Goal: Navigation & Orientation: Find specific page/section

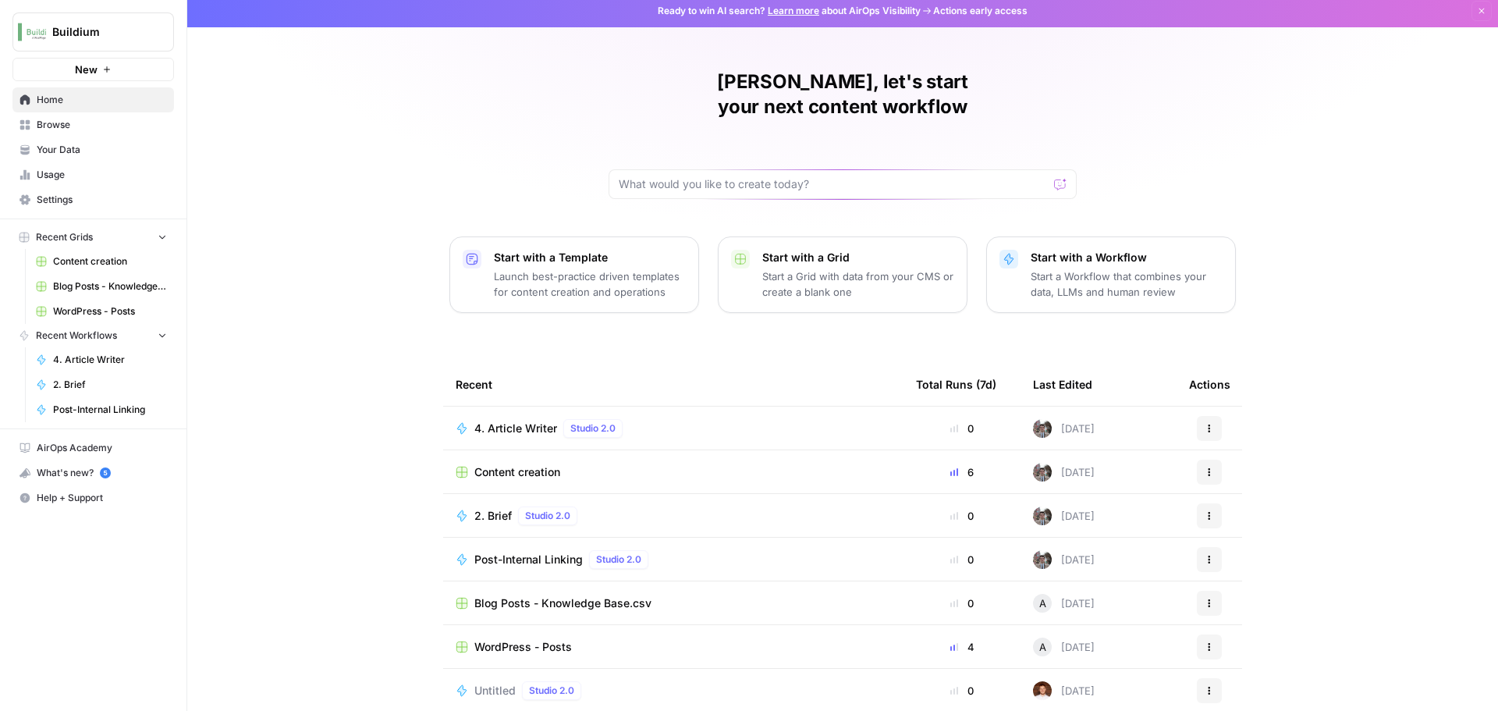
scroll to position [7, 0]
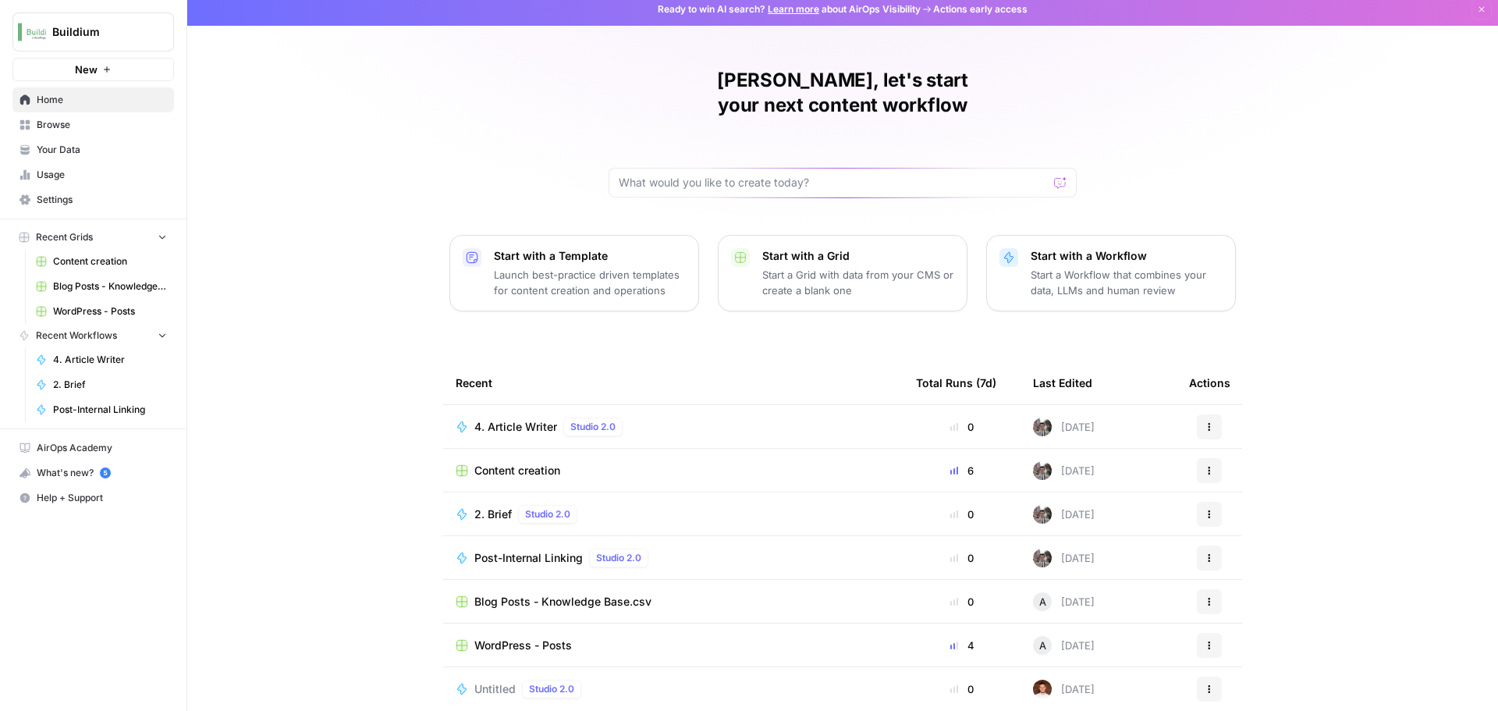
click at [79, 267] on span "Content creation" at bounding box center [110, 261] width 114 height 14
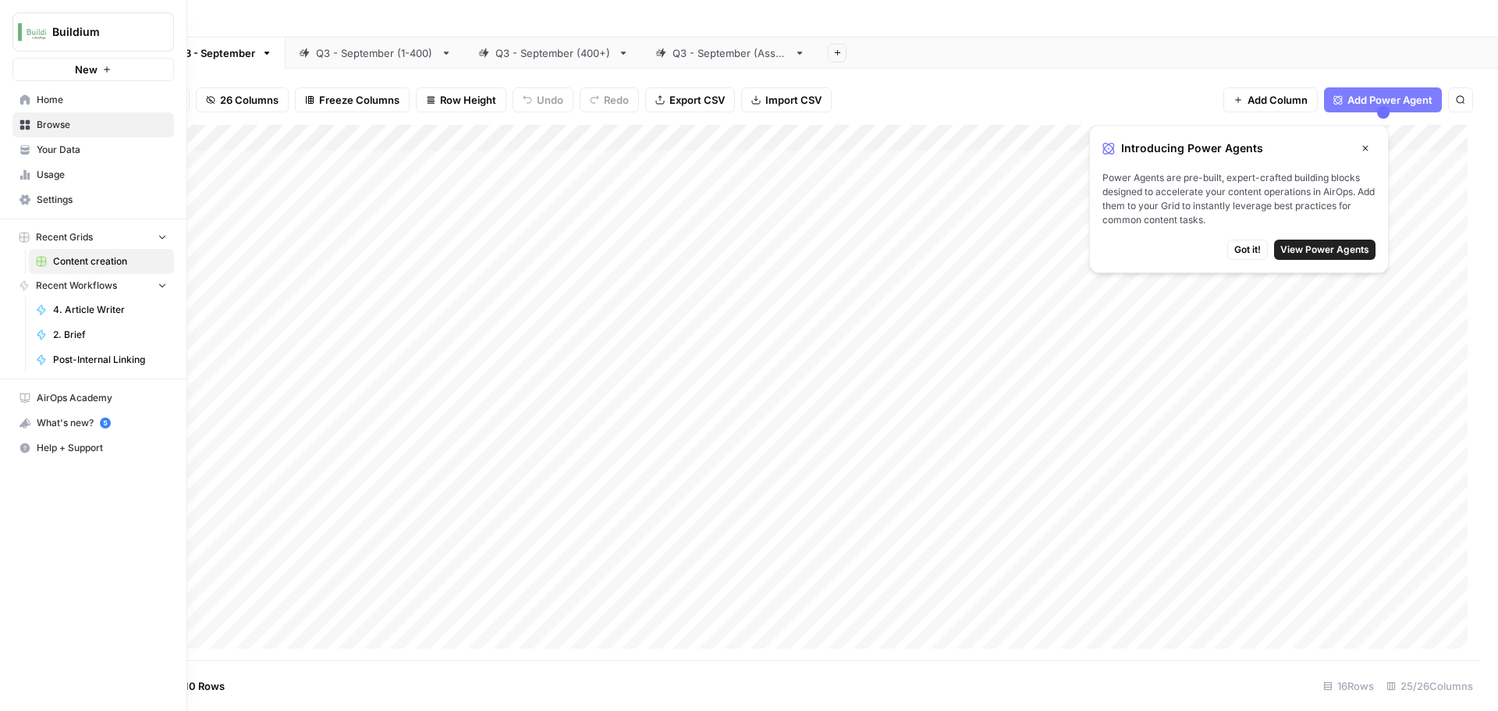
click at [62, 98] on span "Home" at bounding box center [102, 100] width 130 height 14
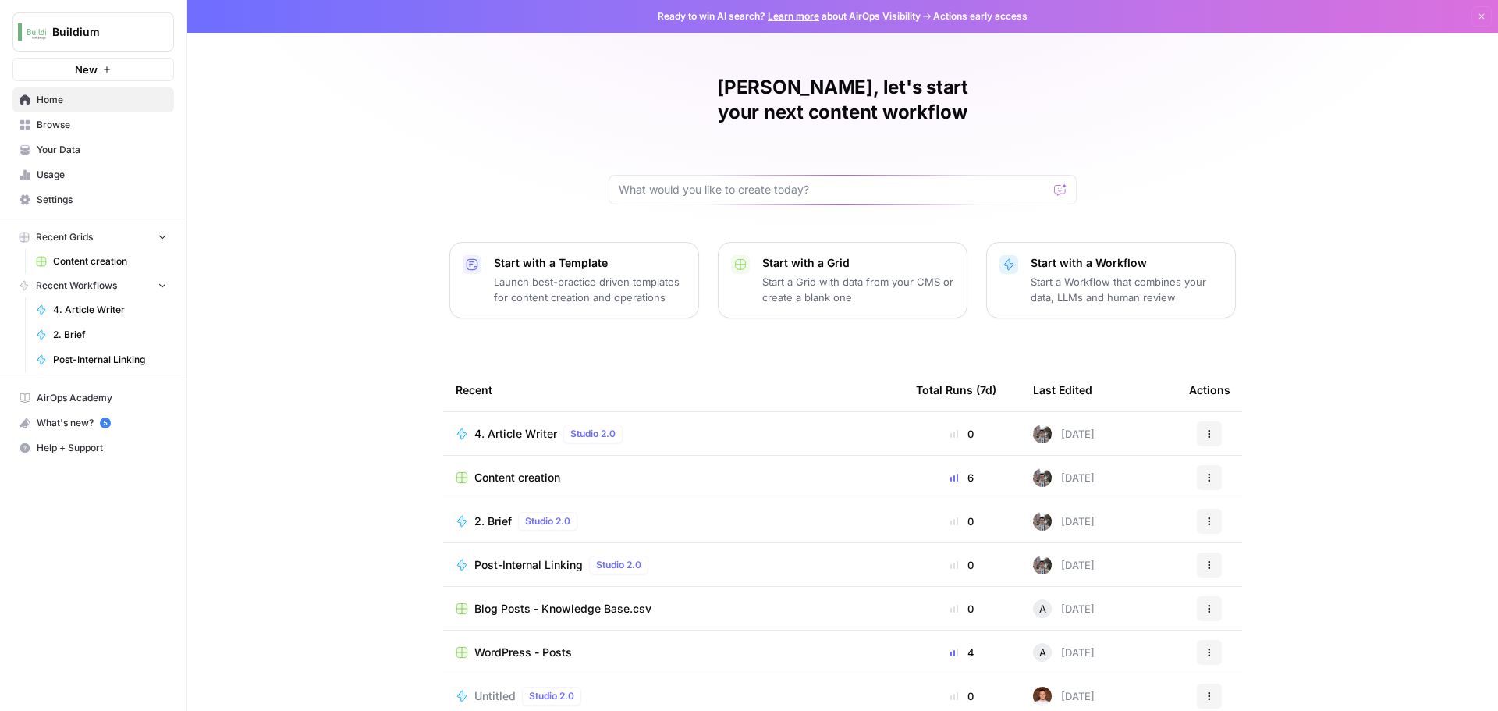
click at [66, 125] on span "Browse" at bounding box center [102, 125] width 130 height 14
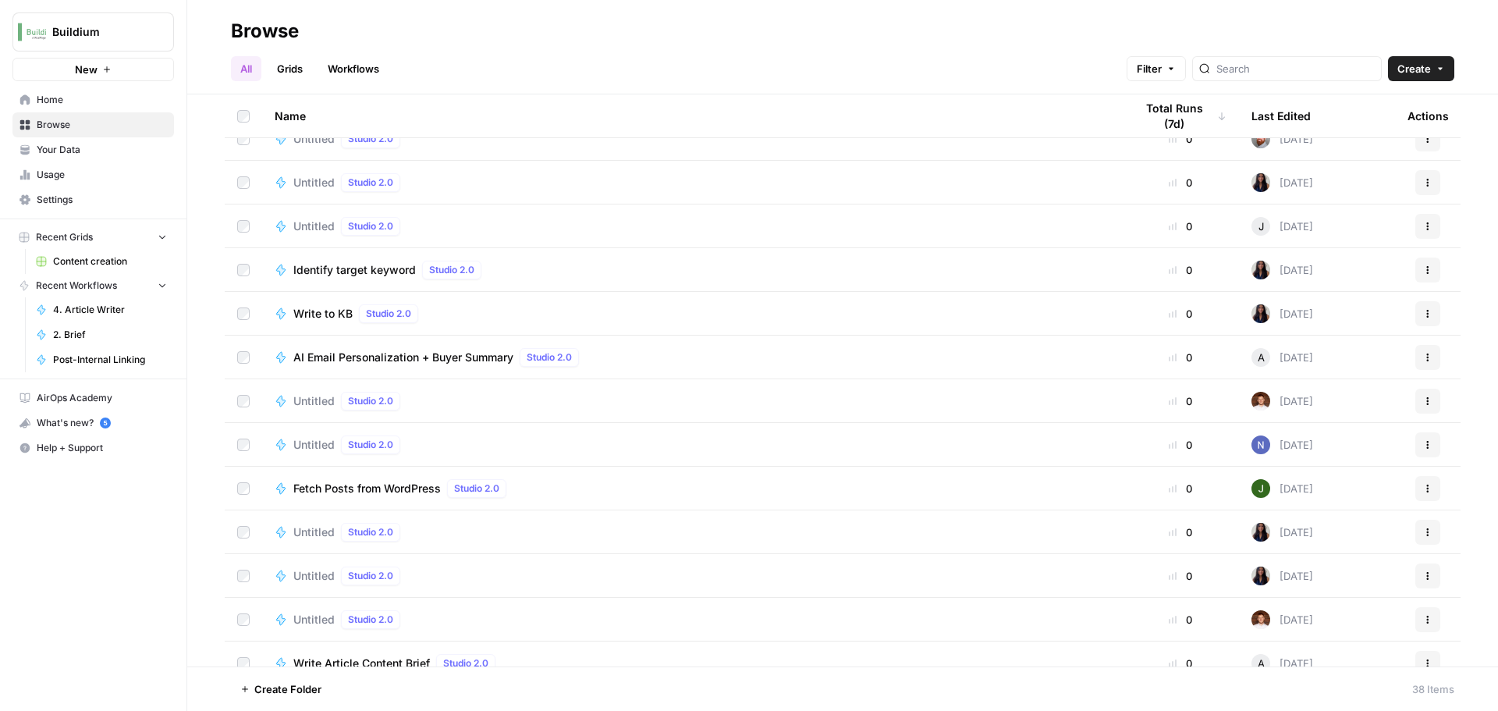
scroll to position [1132, 0]
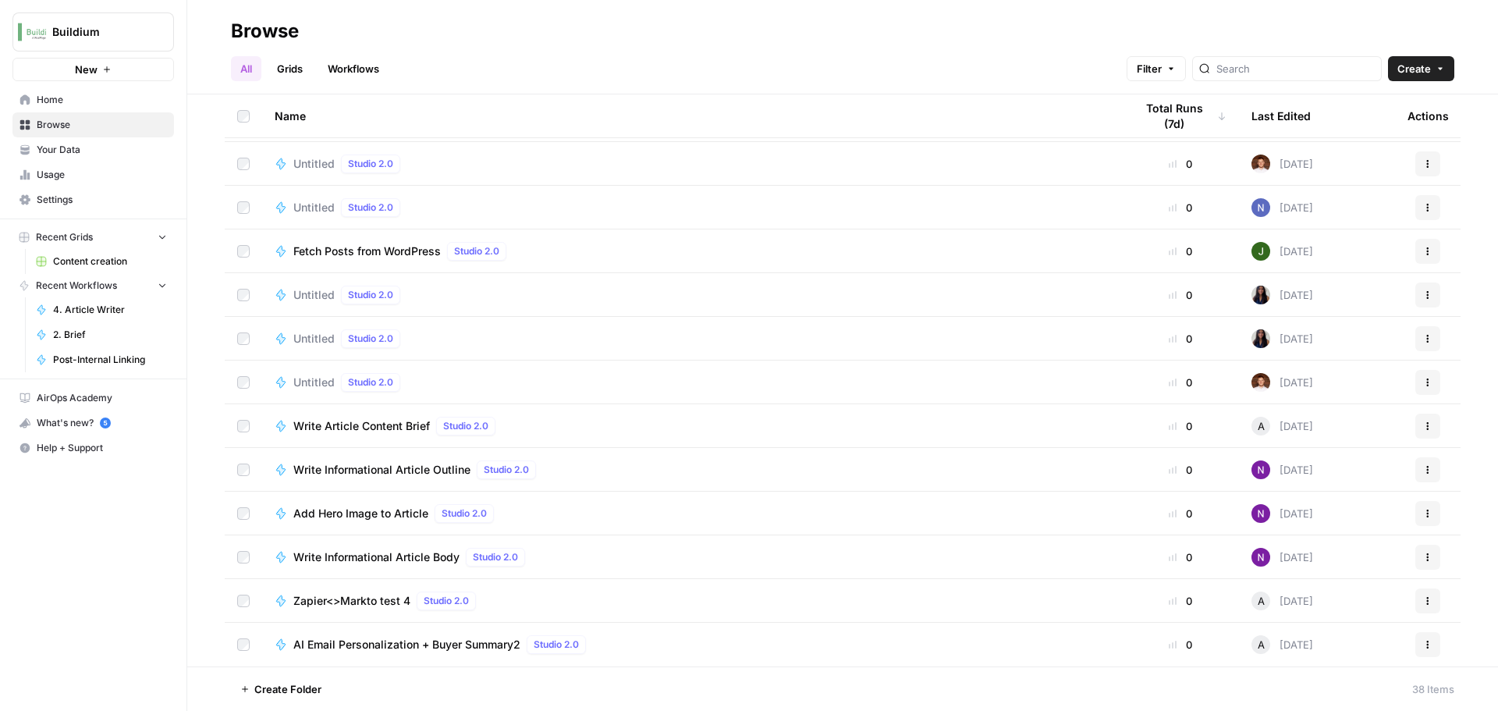
click at [44, 178] on span "Usage" at bounding box center [102, 175] width 130 height 14
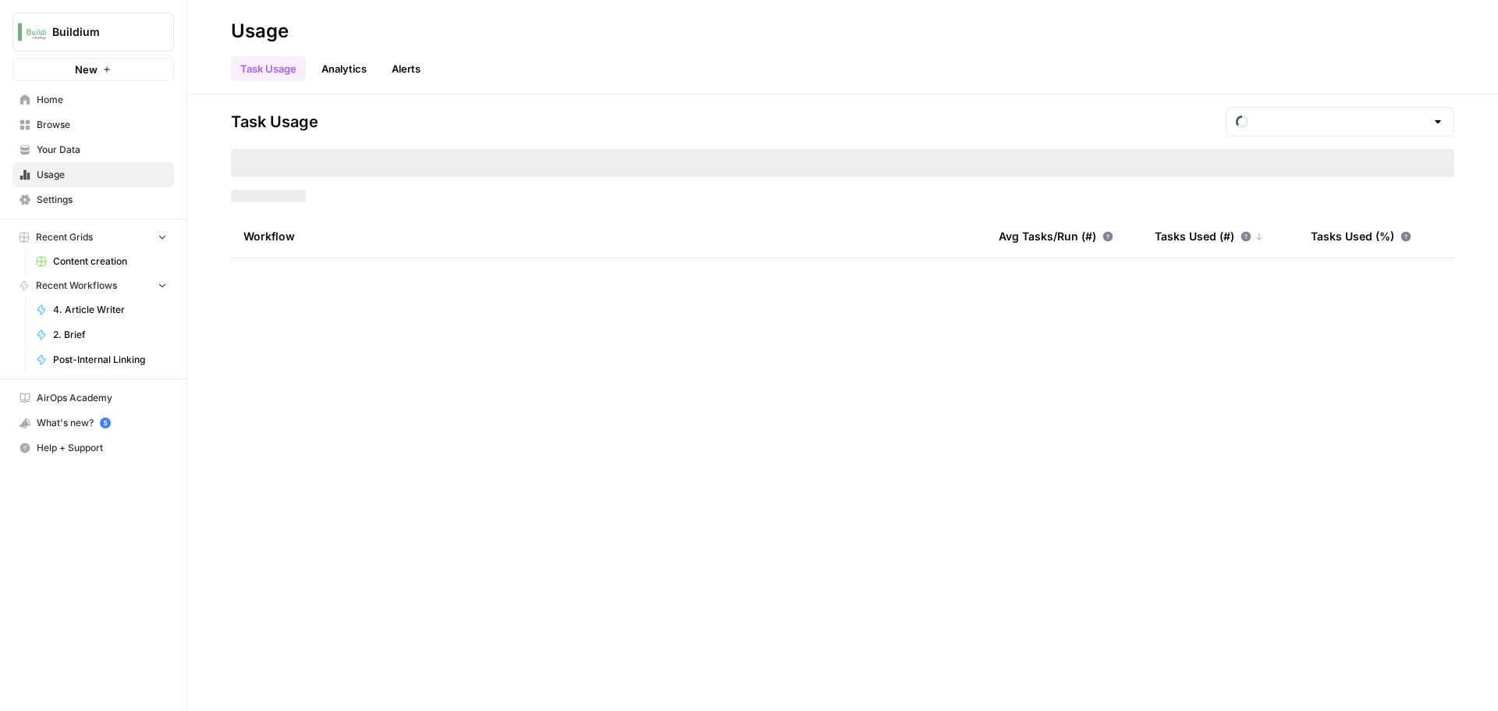
type input "August Tasks"
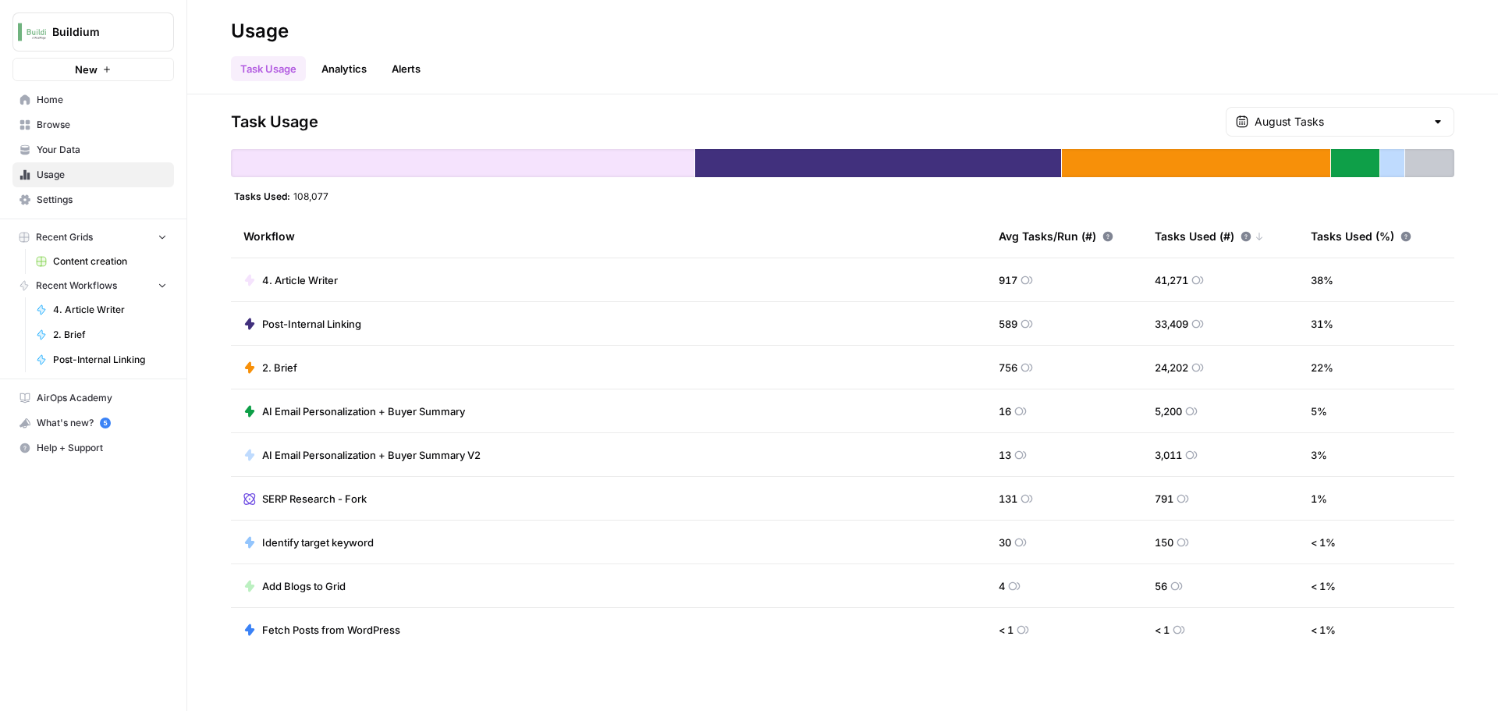
click at [53, 400] on span "AirOps Academy" at bounding box center [102, 398] width 130 height 14
